Goal: Task Accomplishment & Management: Use online tool/utility

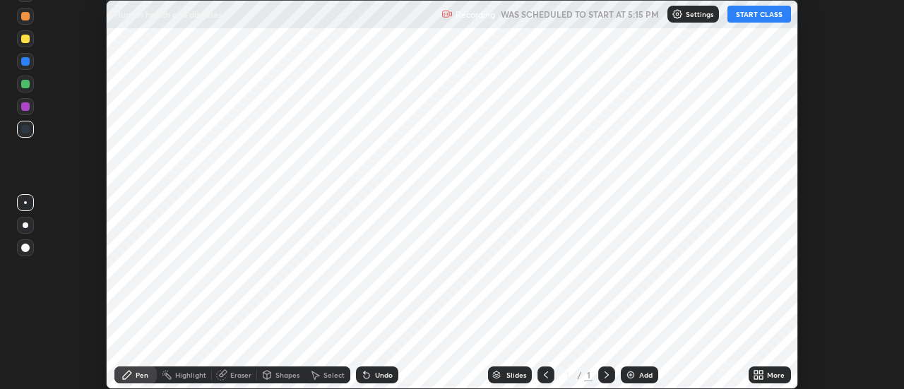
scroll to position [389, 904]
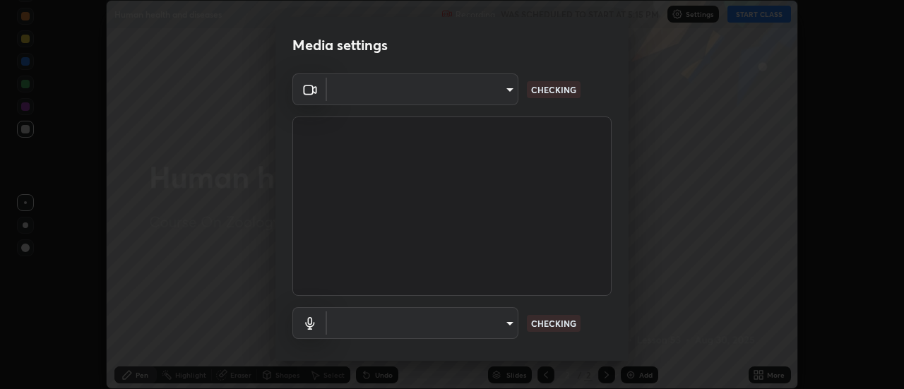
type input "6b20510400c661f13905172a847429c82f5b2d511b6c6cd18f7fa83b3b8a252b"
type input "default"
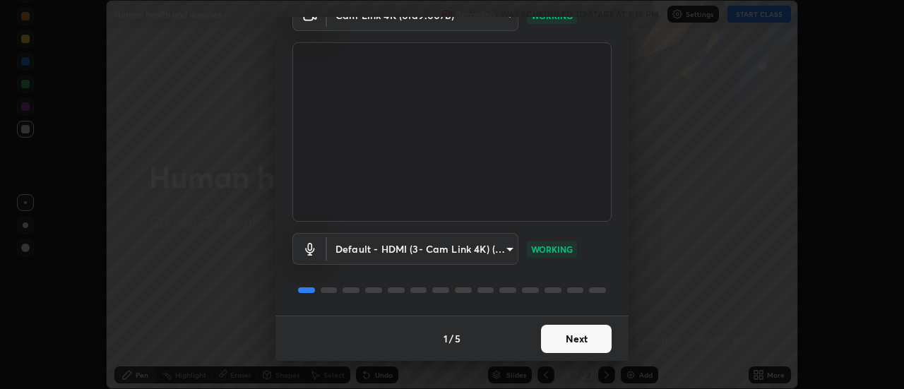
click at [569, 337] on button "Next" at bounding box center [576, 339] width 71 height 28
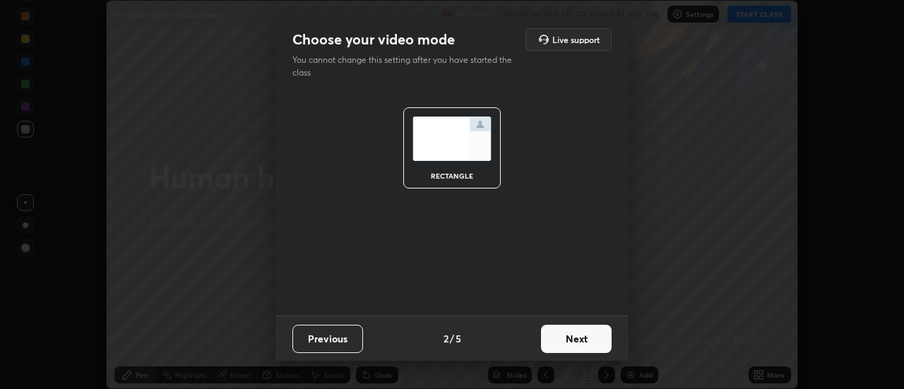
scroll to position [0, 0]
click at [570, 337] on button "Next" at bounding box center [576, 339] width 71 height 28
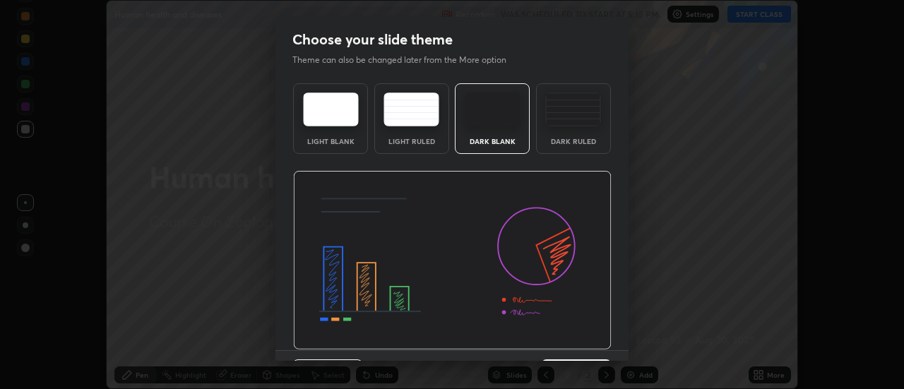
click at [570, 338] on img at bounding box center [452, 260] width 318 height 179
click at [571, 337] on img at bounding box center [452, 260] width 318 height 179
click at [571, 338] on img at bounding box center [452, 260] width 318 height 179
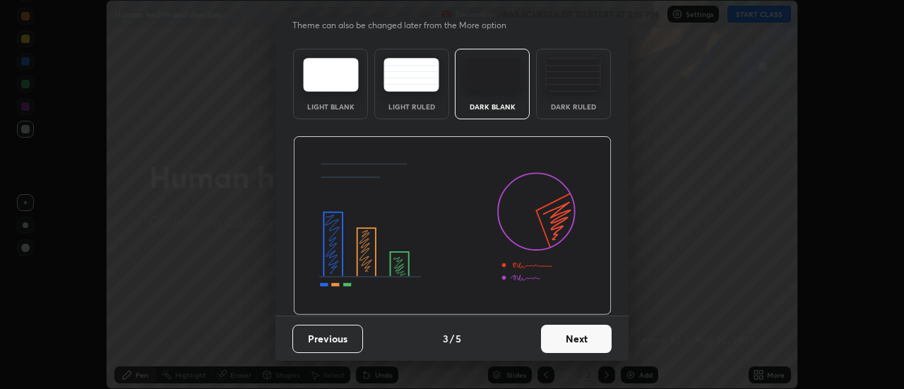
click at [565, 342] on button "Next" at bounding box center [576, 339] width 71 height 28
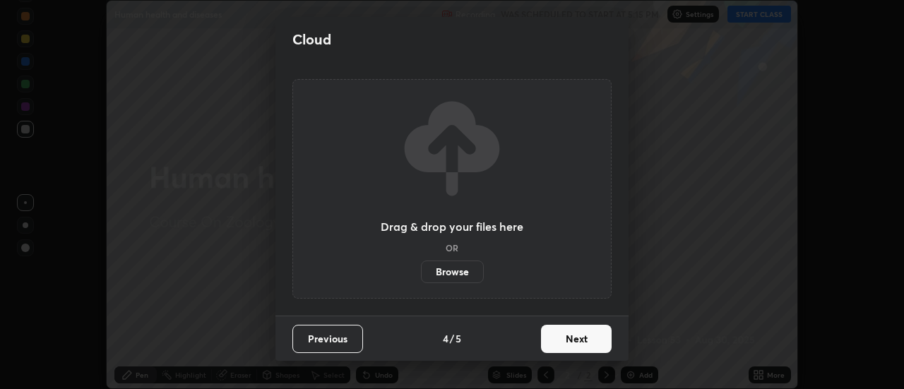
scroll to position [0, 0]
click at [565, 340] on button "Next" at bounding box center [576, 339] width 71 height 28
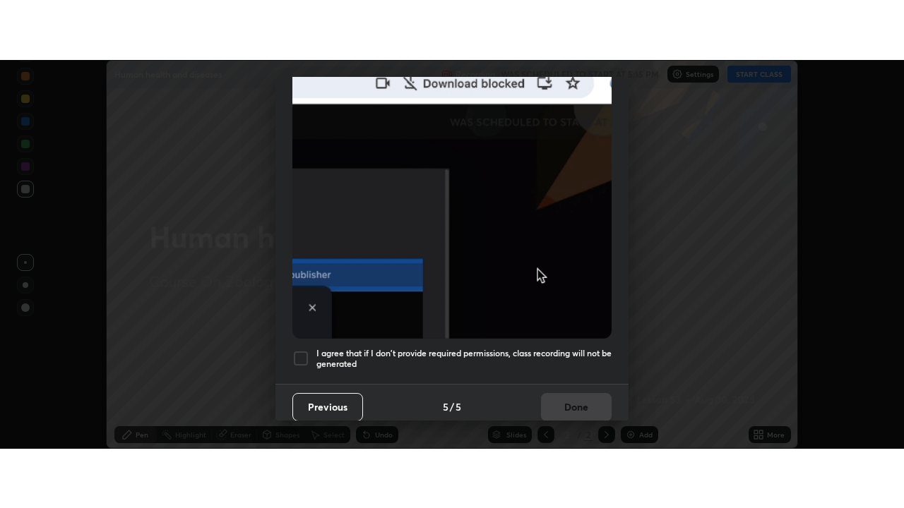
scroll to position [362, 0]
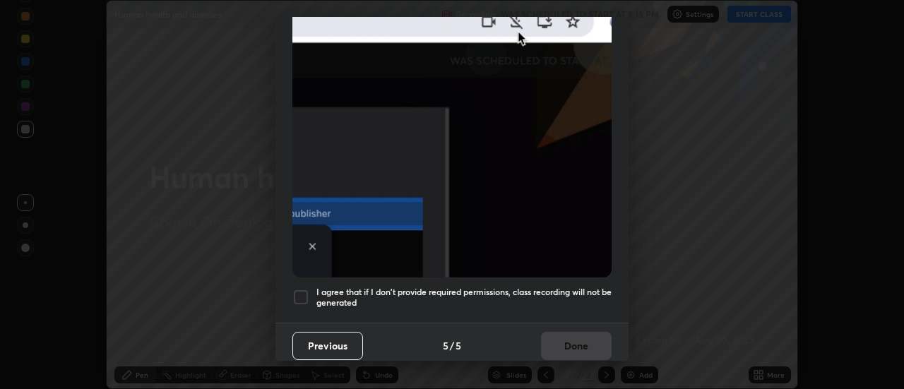
click at [305, 295] on div at bounding box center [300, 297] width 17 height 17
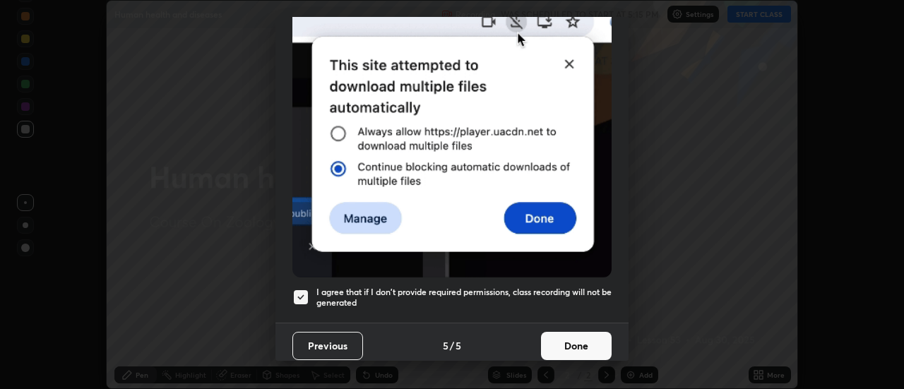
click at [575, 336] on button "Done" at bounding box center [576, 346] width 71 height 28
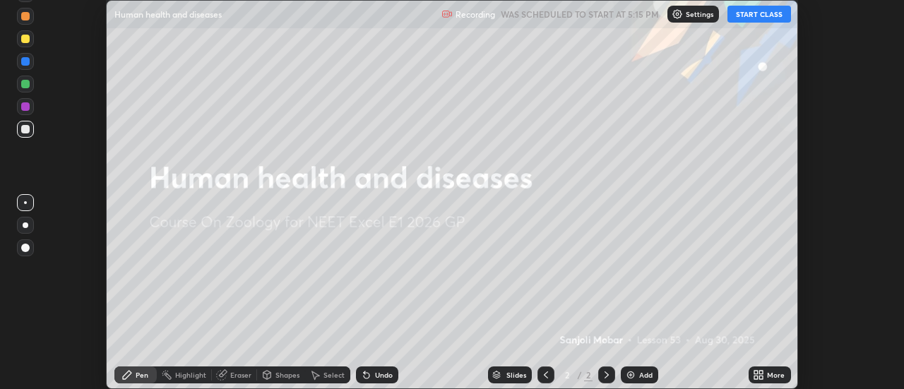
click at [767, 15] on button "START CLASS" at bounding box center [759, 14] width 64 height 17
click at [767, 371] on div "More" at bounding box center [776, 374] width 18 height 7
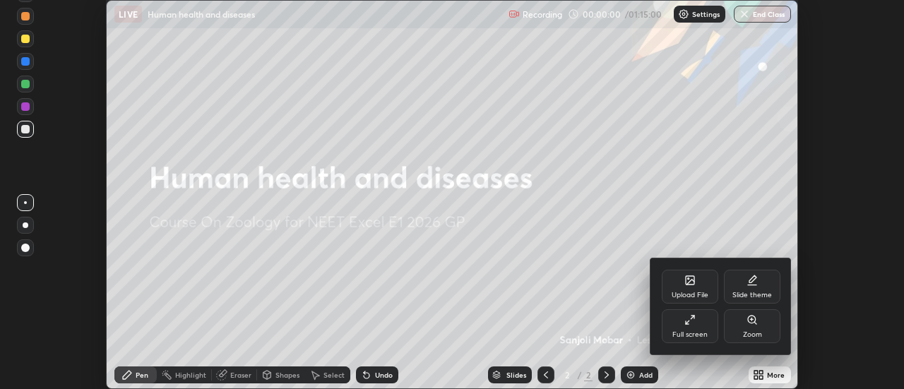
click at [695, 324] on div "Full screen" at bounding box center [689, 326] width 56 height 34
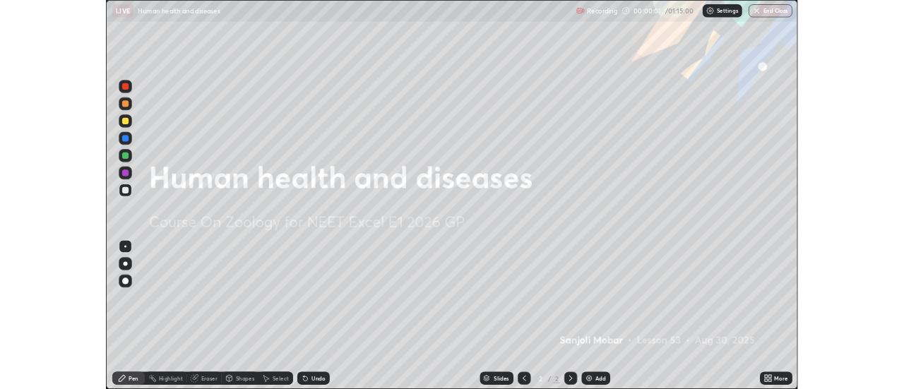
scroll to position [508, 904]
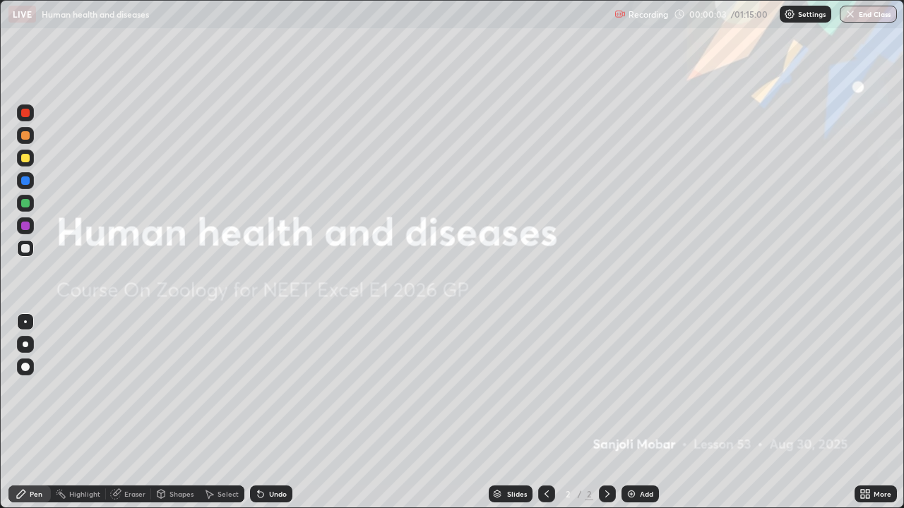
click at [637, 388] on div "Add" at bounding box center [639, 494] width 37 height 17
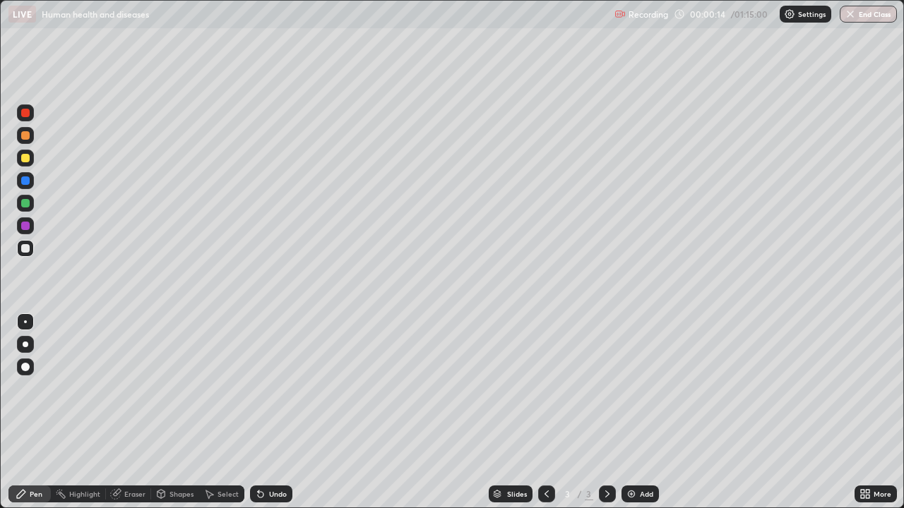
click at [24, 202] on div at bounding box center [25, 203] width 8 height 8
click at [19, 255] on div at bounding box center [25, 248] width 17 height 17
click at [28, 200] on div at bounding box center [25, 203] width 8 height 8
click at [26, 222] on div at bounding box center [25, 226] width 8 height 8
click at [18, 201] on div at bounding box center [25, 203] width 17 height 17
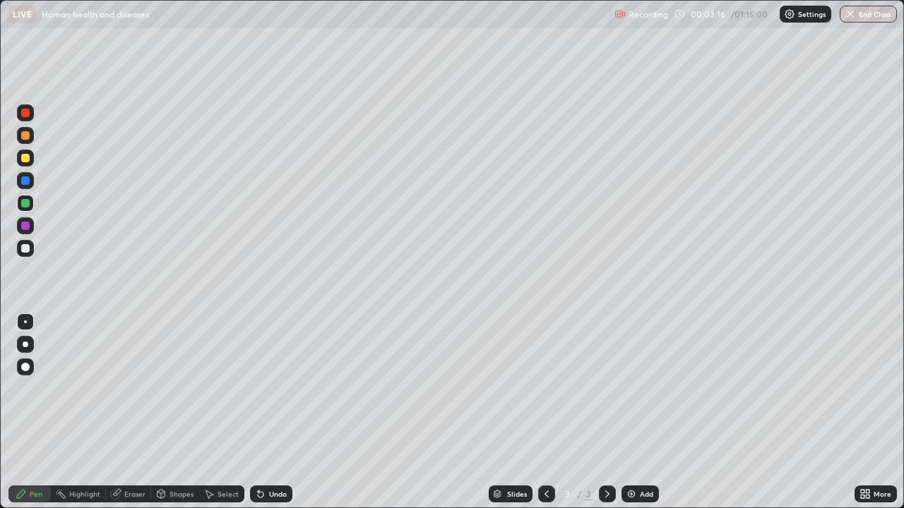
click at [280, 388] on div "Undo" at bounding box center [278, 494] width 18 height 7
click at [266, 388] on div "Undo" at bounding box center [271, 494] width 42 height 17
click at [635, 388] on div "Add" at bounding box center [639, 494] width 37 height 17
click at [277, 388] on div "Undo" at bounding box center [278, 494] width 18 height 7
click at [282, 388] on div "Undo" at bounding box center [278, 494] width 18 height 7
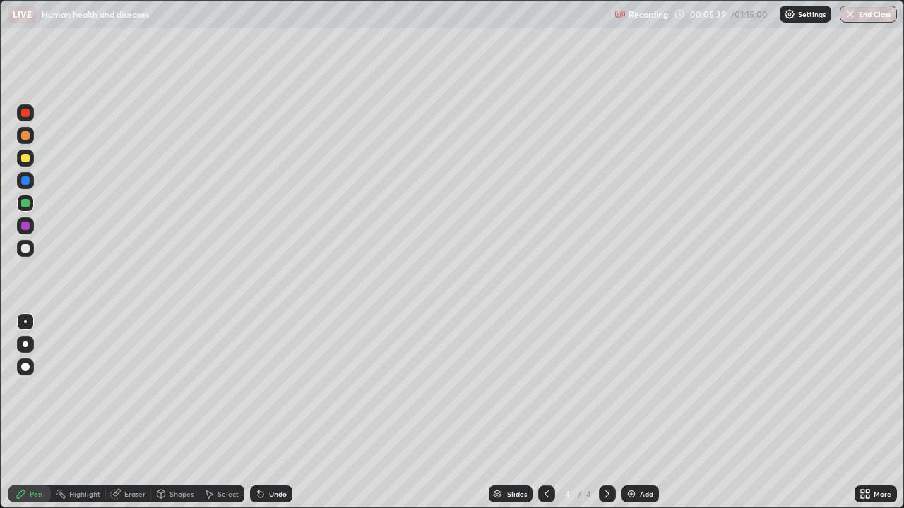
click at [284, 388] on div "Undo" at bounding box center [278, 494] width 18 height 7
click at [287, 388] on div "Undo" at bounding box center [271, 494] width 42 height 17
click at [545, 388] on icon at bounding box center [546, 493] width 11 height 11
click at [128, 388] on div "Eraser" at bounding box center [134, 494] width 21 height 7
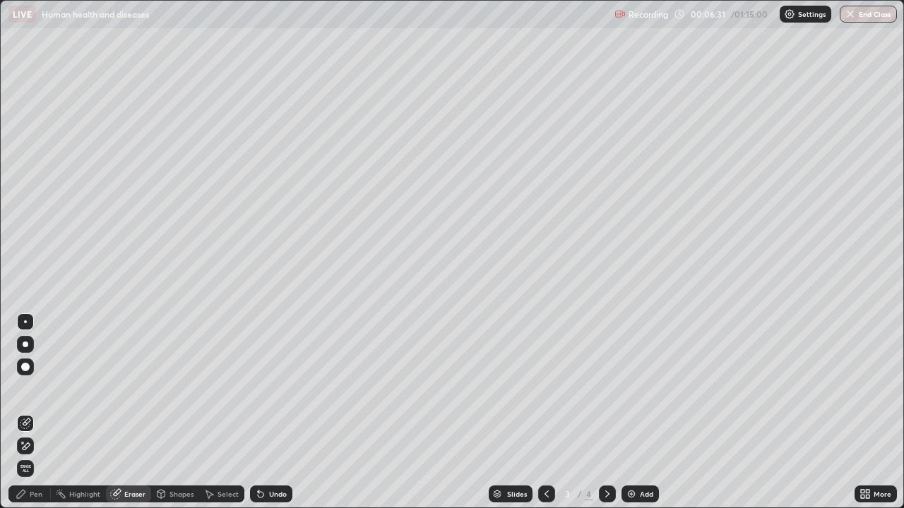
click at [36, 388] on div "Pen" at bounding box center [36, 494] width 13 height 7
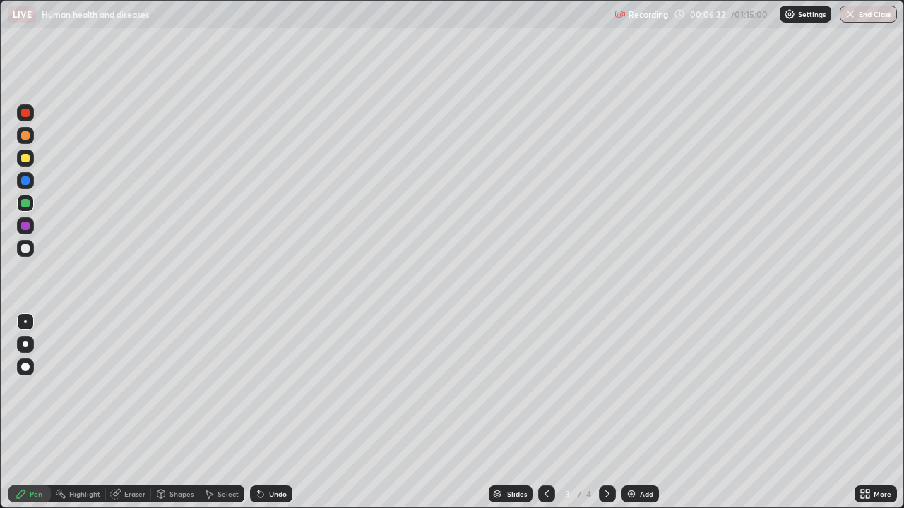
click at [25, 204] on div at bounding box center [25, 203] width 8 height 8
click at [25, 232] on div at bounding box center [25, 225] width 17 height 17
click at [27, 251] on div at bounding box center [25, 248] width 8 height 8
click at [605, 388] on icon at bounding box center [606, 493] width 11 height 11
click at [640, 388] on div "Add" at bounding box center [646, 494] width 13 height 7
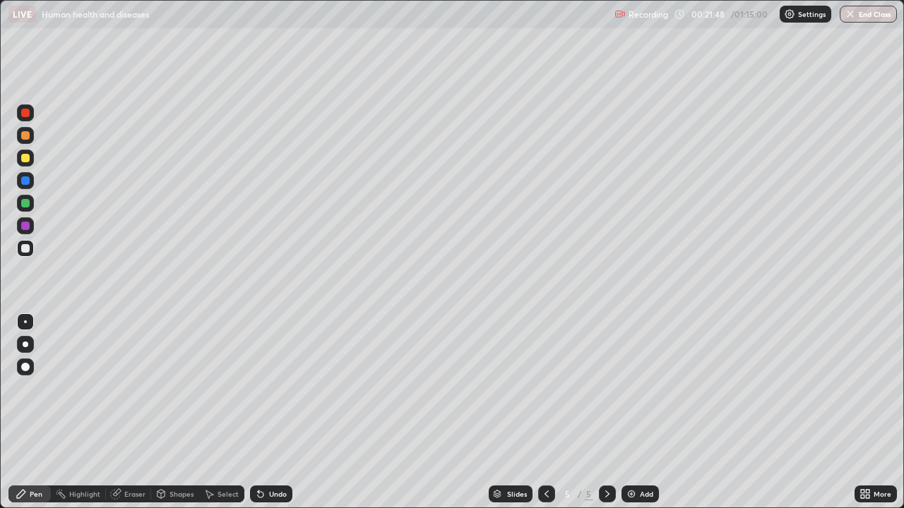
click at [26, 371] on div at bounding box center [25, 367] width 8 height 8
click at [19, 323] on div at bounding box center [25, 321] width 17 height 17
click at [277, 388] on div "Undo" at bounding box center [278, 494] width 18 height 7
click at [275, 388] on div "Undo" at bounding box center [278, 494] width 18 height 7
click at [275, 388] on div "Undo" at bounding box center [271, 494] width 42 height 17
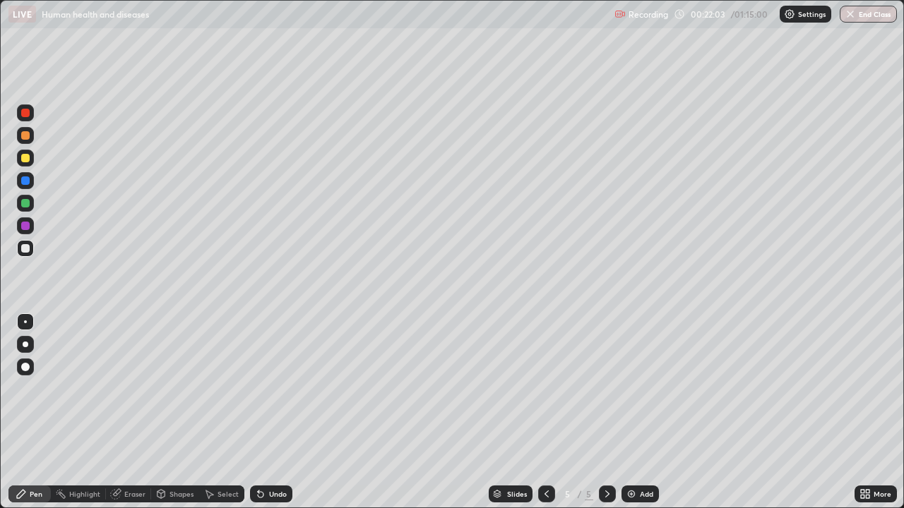
click at [274, 388] on div "Undo" at bounding box center [271, 494] width 42 height 17
click at [272, 388] on div "Undo" at bounding box center [271, 494] width 42 height 17
click at [269, 388] on div "Undo" at bounding box center [271, 494] width 42 height 17
click at [268, 388] on div "Undo" at bounding box center [271, 494] width 42 height 17
click at [266, 388] on div "Undo" at bounding box center [271, 494] width 42 height 17
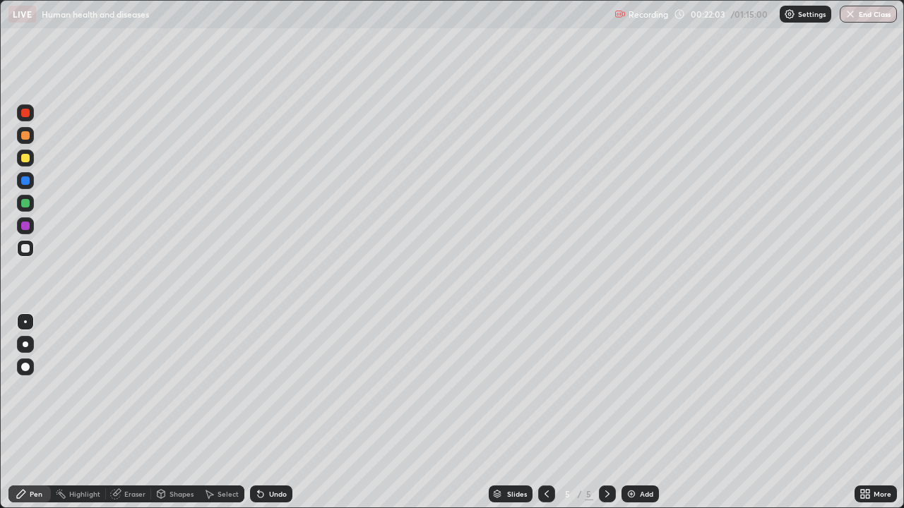
click at [266, 388] on div "Undo" at bounding box center [271, 494] width 42 height 17
click at [267, 388] on div "Undo" at bounding box center [271, 494] width 42 height 17
click at [266, 388] on div "Undo" at bounding box center [271, 494] width 42 height 17
click at [265, 388] on div "Undo" at bounding box center [271, 494] width 42 height 17
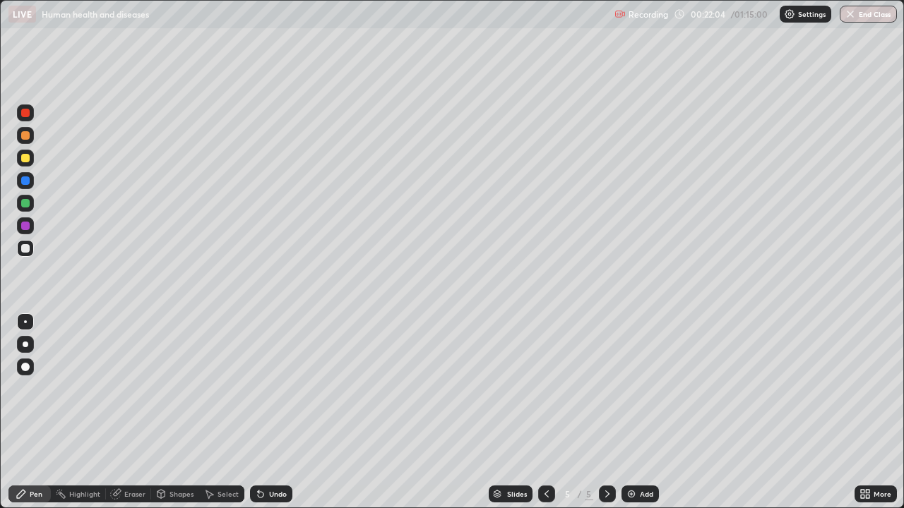
click at [266, 388] on div "Undo" at bounding box center [271, 494] width 42 height 17
click at [269, 388] on div "Undo" at bounding box center [278, 494] width 18 height 7
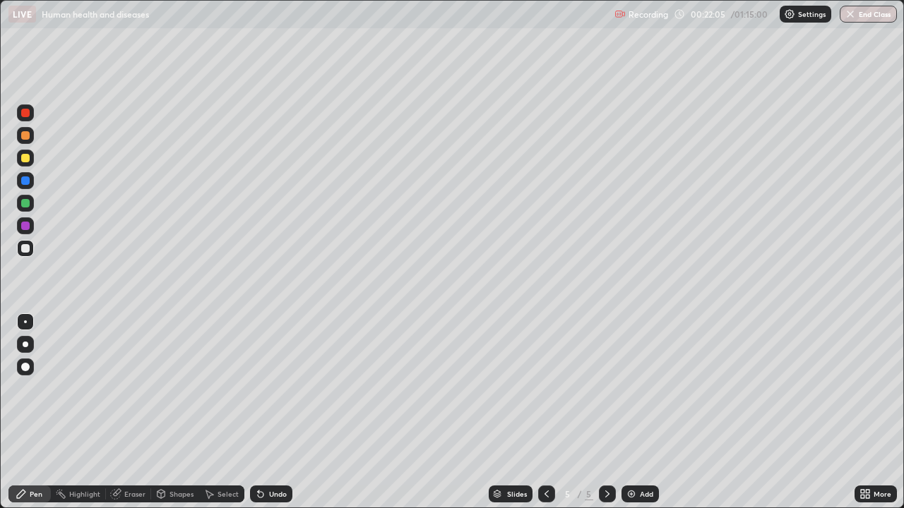
click at [269, 388] on div "Undo" at bounding box center [278, 494] width 18 height 7
click at [265, 388] on div "Undo" at bounding box center [271, 494] width 42 height 17
click at [25, 368] on div at bounding box center [25, 367] width 8 height 8
click at [25, 159] on div at bounding box center [25, 158] width 8 height 8
click at [23, 136] on div at bounding box center [25, 135] width 8 height 8
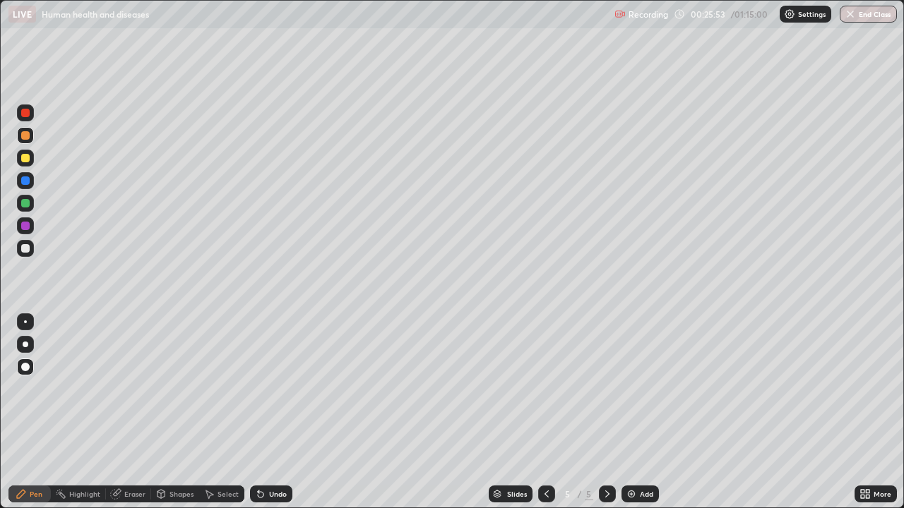
click at [24, 203] on div at bounding box center [25, 203] width 8 height 8
click at [25, 322] on div at bounding box center [25, 321] width 3 height 3
click at [24, 181] on div at bounding box center [25, 180] width 8 height 8
click at [26, 248] on div at bounding box center [25, 248] width 8 height 8
click at [272, 388] on div "Undo" at bounding box center [271, 494] width 42 height 17
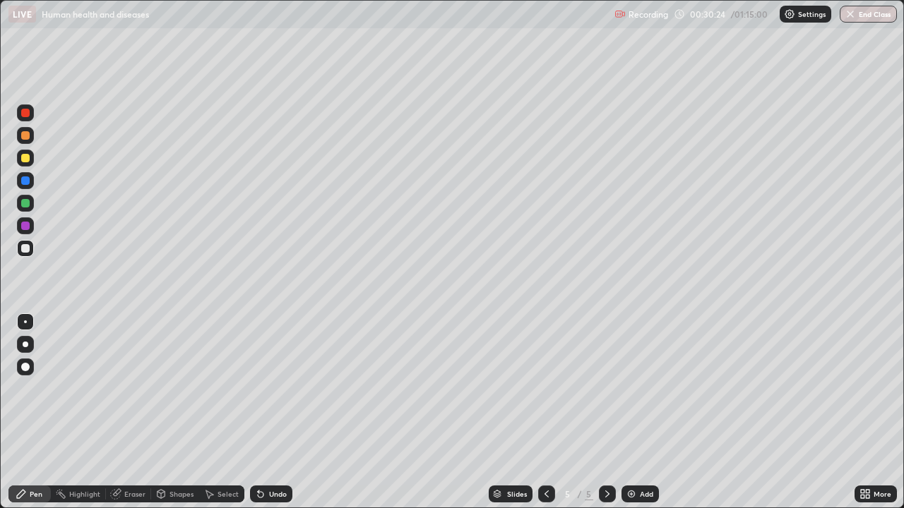
click at [25, 228] on div at bounding box center [25, 226] width 8 height 8
click at [21, 158] on div at bounding box center [25, 158] width 8 height 8
click at [21, 139] on div at bounding box center [25, 135] width 17 height 17
click at [644, 388] on div "Add" at bounding box center [646, 494] width 13 height 7
click at [868, 388] on icon at bounding box center [864, 493] width 11 height 11
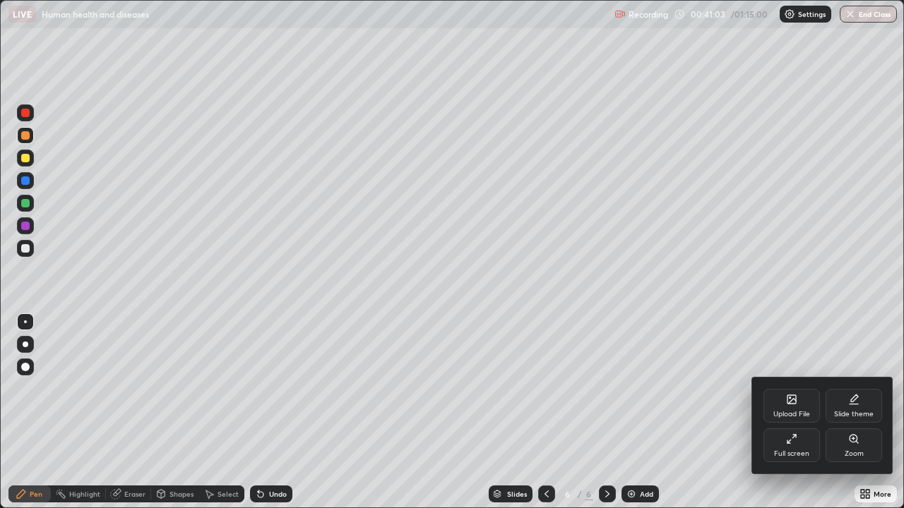
click at [786, 388] on div "Full screen" at bounding box center [791, 453] width 35 height 7
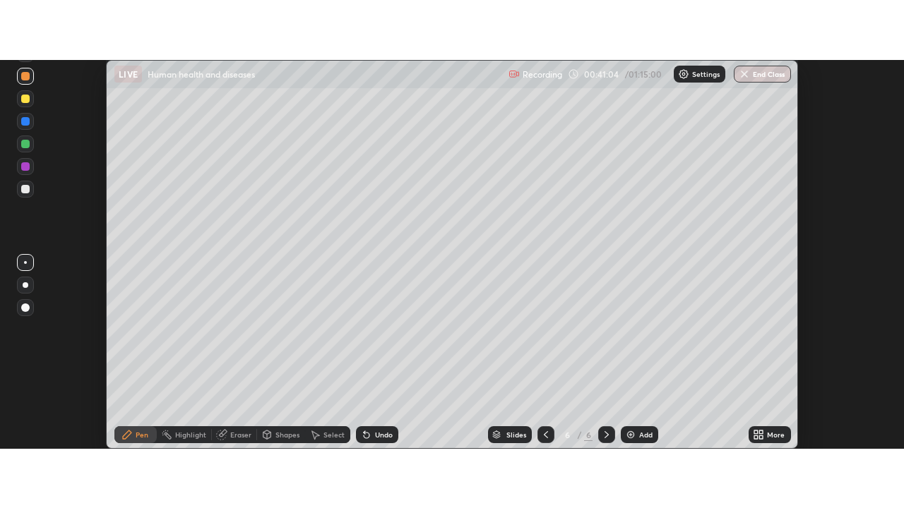
scroll to position [70199, 69685]
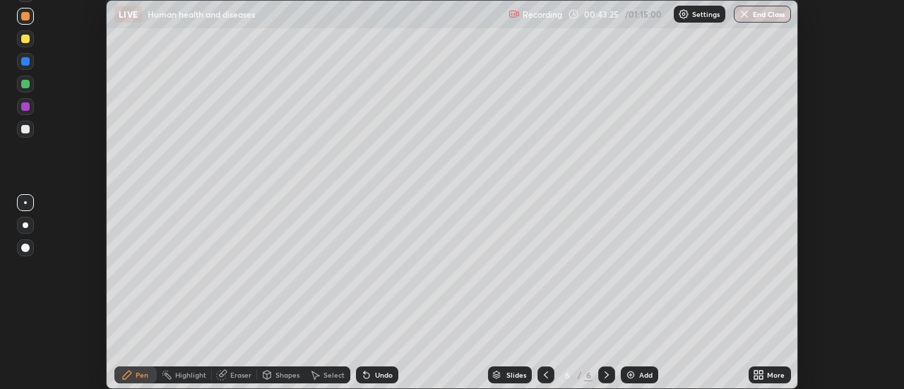
click at [757, 371] on icon at bounding box center [756, 373] width 4 height 4
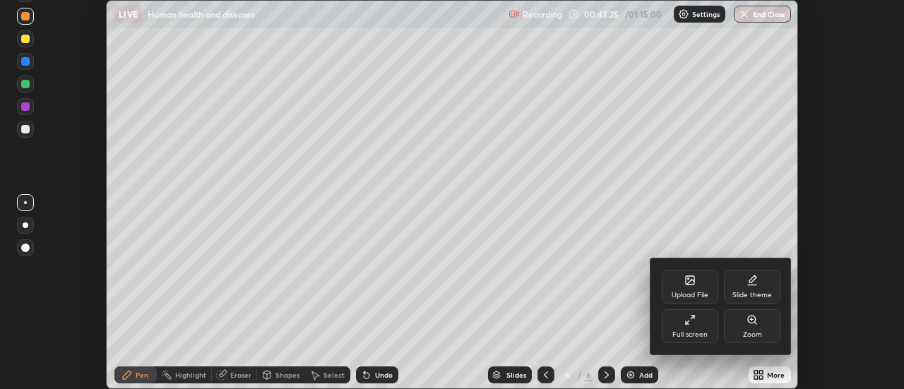
click at [690, 326] on div "Full screen" at bounding box center [689, 326] width 56 height 34
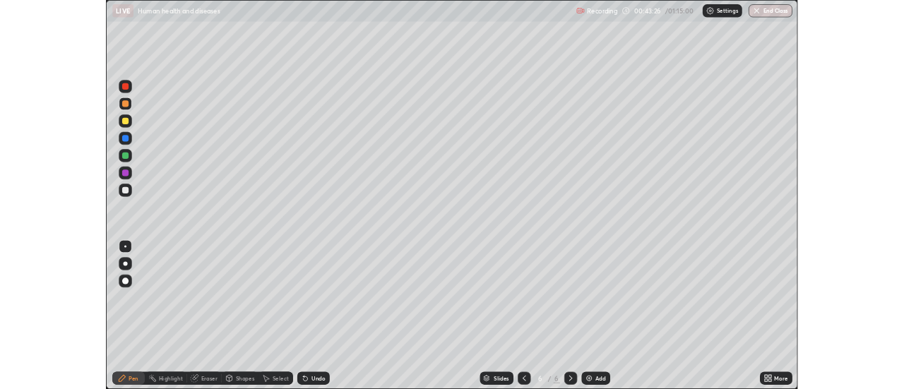
scroll to position [508, 904]
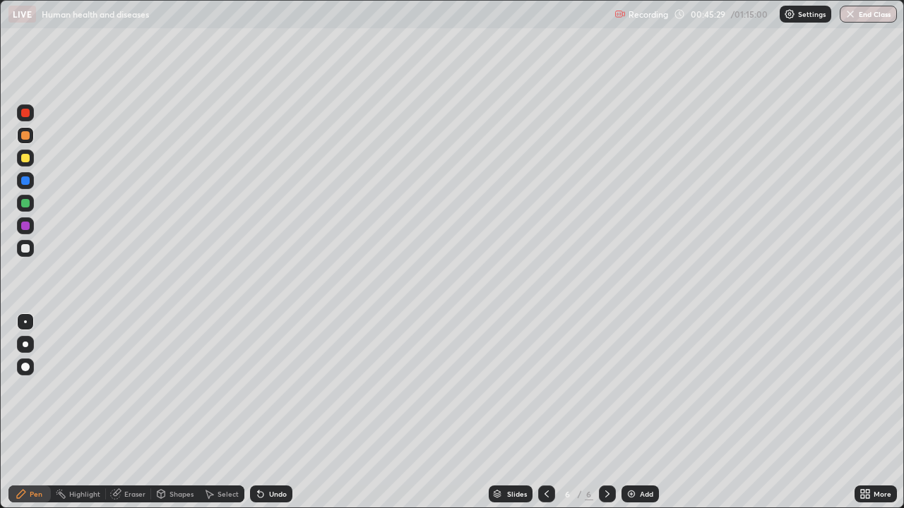
click at [634, 388] on div "Add" at bounding box center [639, 494] width 37 height 17
click at [20, 368] on div at bounding box center [25, 367] width 17 height 17
click at [22, 252] on div at bounding box center [25, 248] width 17 height 17
click at [19, 324] on div at bounding box center [25, 321] width 17 height 17
click at [24, 226] on div at bounding box center [25, 226] width 8 height 8
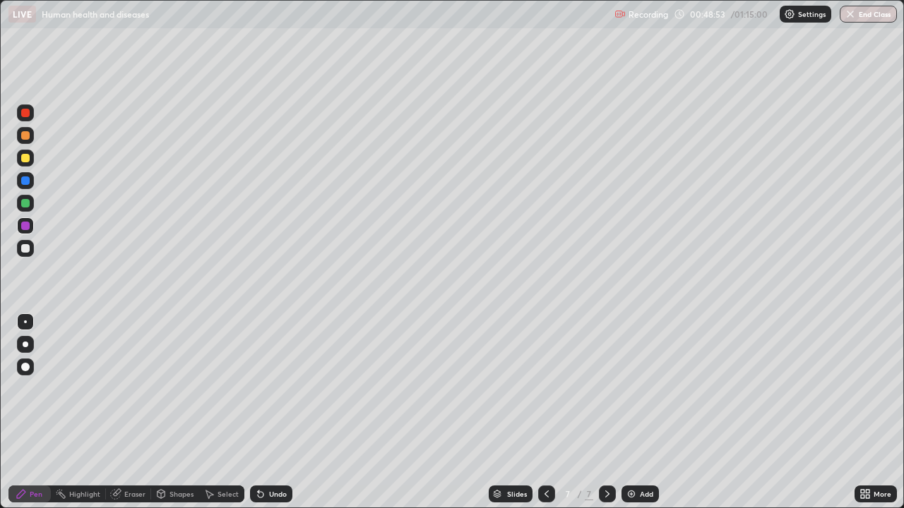
click at [23, 198] on div at bounding box center [25, 203] width 17 height 17
click at [28, 252] on div at bounding box center [25, 248] width 17 height 17
click at [35, 160] on div at bounding box center [25, 158] width 23 height 23
click at [25, 254] on div at bounding box center [25, 248] width 17 height 17
click at [544, 388] on icon at bounding box center [546, 494] width 4 height 7
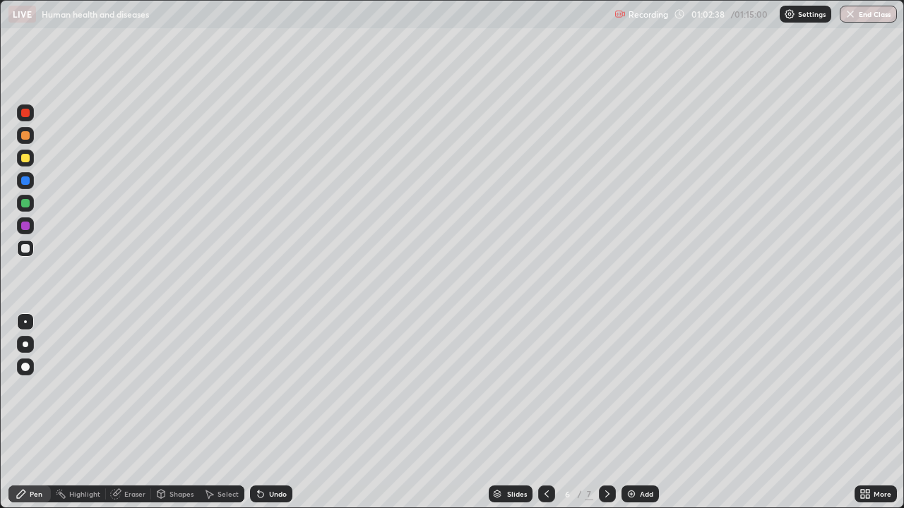
click at [606, 388] on icon at bounding box center [606, 493] width 11 height 11
click at [25, 159] on div at bounding box center [25, 158] width 8 height 8
click at [642, 388] on div "Add" at bounding box center [646, 494] width 13 height 7
click at [269, 388] on div "Undo" at bounding box center [278, 494] width 18 height 7
click at [547, 388] on icon at bounding box center [546, 493] width 11 height 11
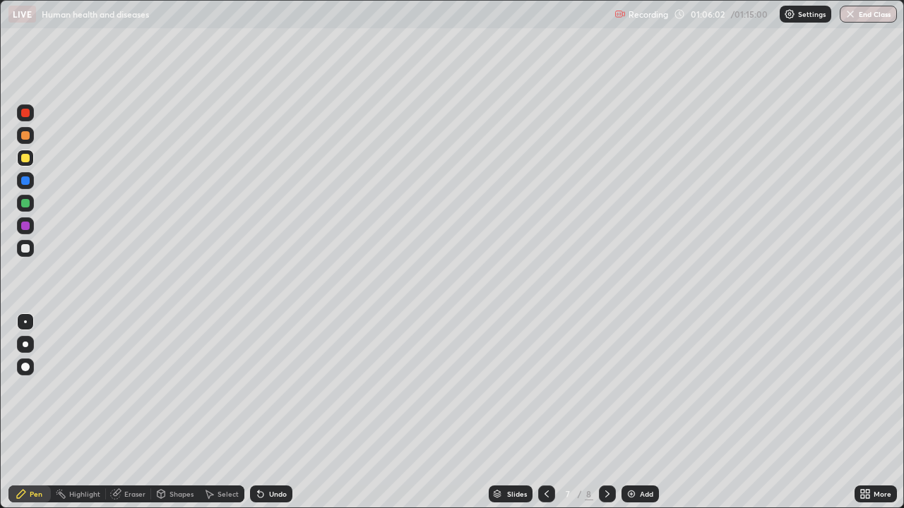
click at [606, 388] on icon at bounding box center [606, 493] width 11 height 11
click at [640, 388] on div "Add" at bounding box center [646, 494] width 13 height 7
click at [30, 373] on div at bounding box center [25, 367] width 17 height 17
click at [24, 205] on div at bounding box center [25, 203] width 8 height 8
click at [25, 322] on div at bounding box center [25, 321] width 3 height 3
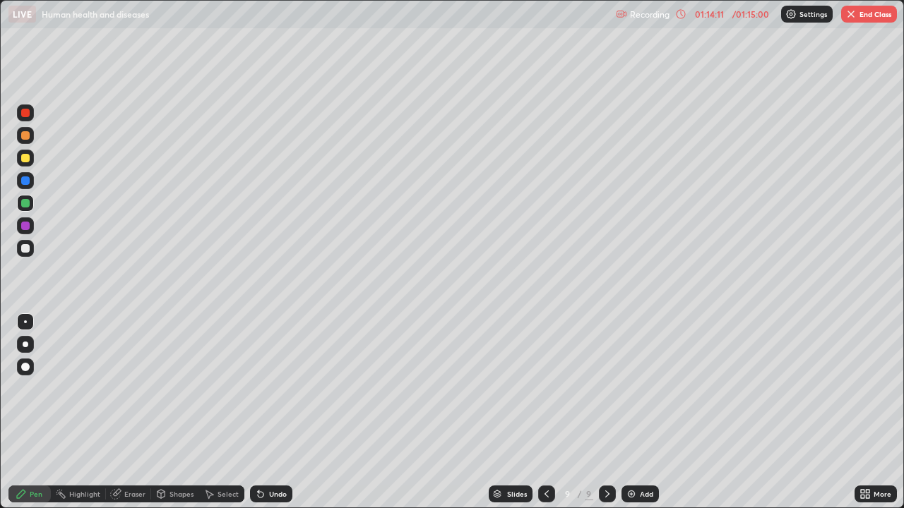
click at [865, 16] on button "End Class" at bounding box center [869, 14] width 56 height 17
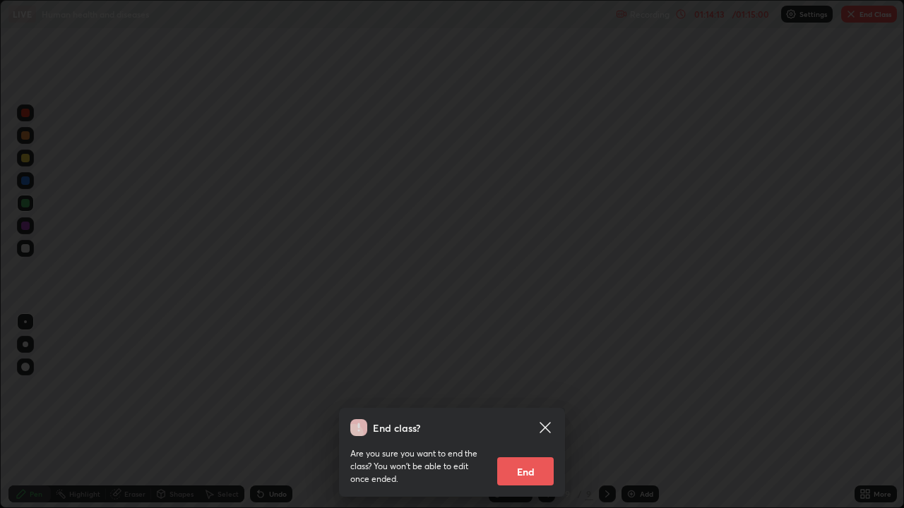
click at [522, 388] on button "End" at bounding box center [525, 471] width 56 height 28
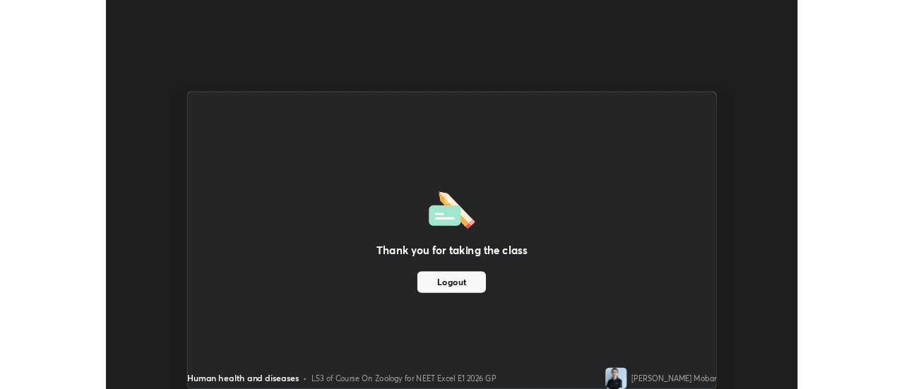
scroll to position [70199, 69685]
